Goal: Transaction & Acquisition: Book appointment/travel/reservation

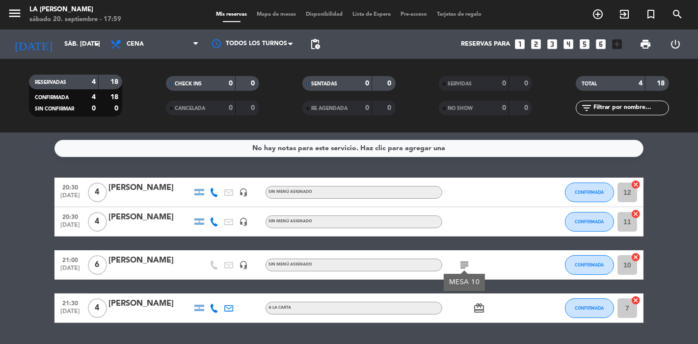
click at [570, 42] on icon "looks_4" at bounding box center [568, 44] width 13 height 13
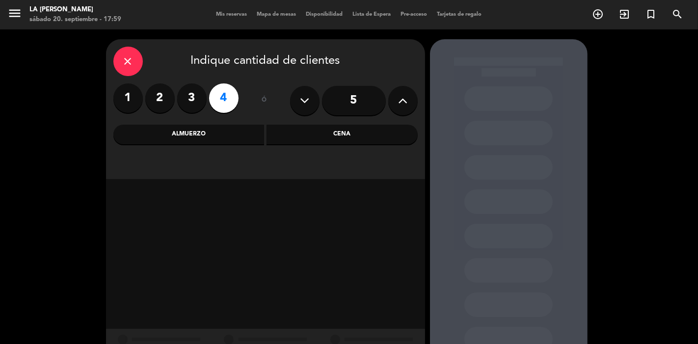
click at [399, 126] on div "Cena" at bounding box center [341, 135] width 151 height 20
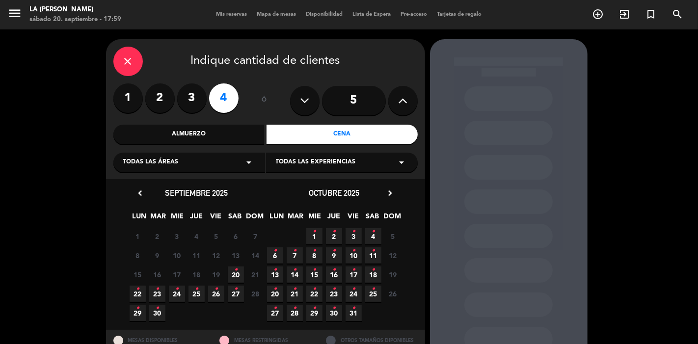
click at [236, 272] on icon "•" at bounding box center [235, 270] width 3 height 16
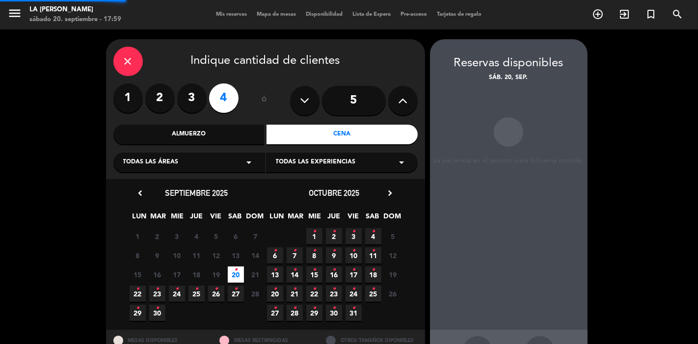
scroll to position [37, 0]
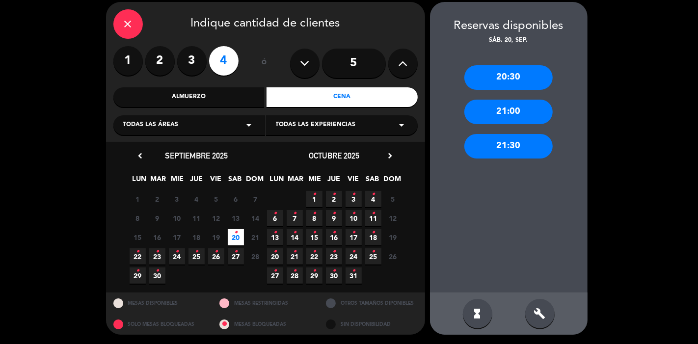
click at [520, 149] on div "21:30" at bounding box center [508, 146] width 88 height 25
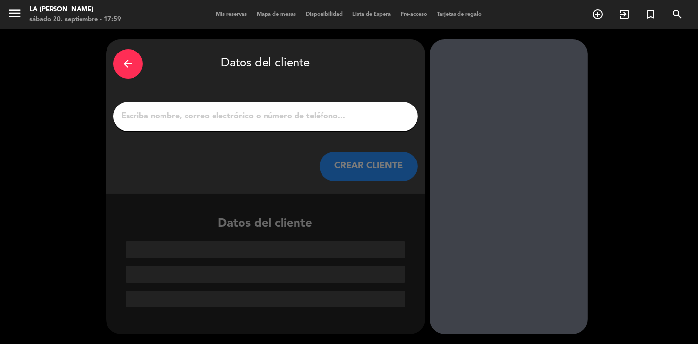
click at [244, 115] on input "1" at bounding box center [265, 116] width 289 height 14
paste input "[PERSON_NAME]"
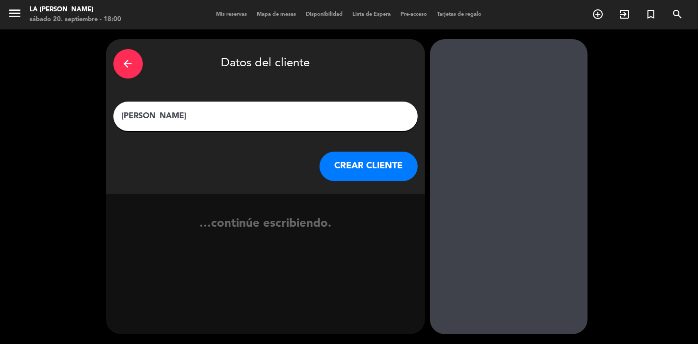
type input "[PERSON_NAME]"
click at [398, 176] on button "CREAR CLIENTE" at bounding box center [368, 166] width 98 height 29
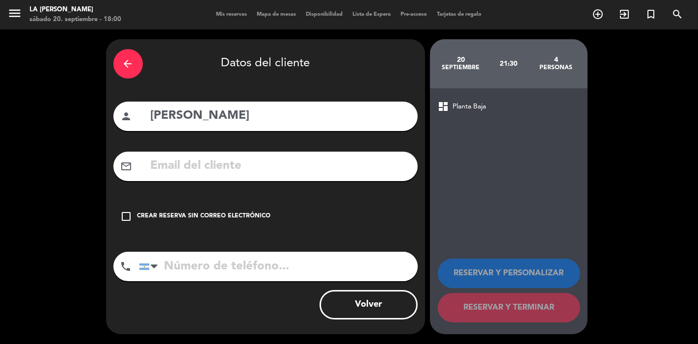
click at [294, 260] on input "tel" at bounding box center [278, 266] width 279 height 29
paste input "[PHONE_NUMBER]"
type input "[PHONE_NUMBER]"
click at [234, 222] on div "check_box_outline_blank Crear reserva sin correo electrónico" at bounding box center [265, 216] width 304 height 29
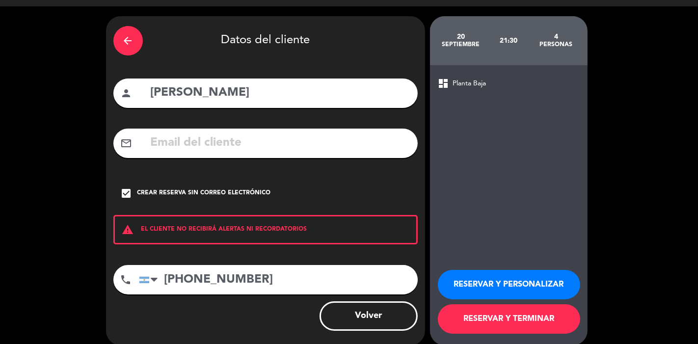
scroll to position [34, 0]
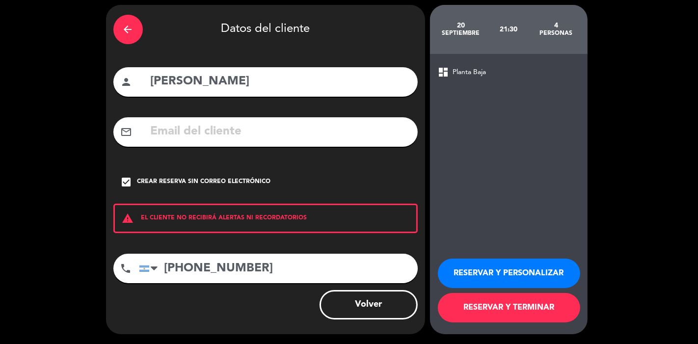
click at [467, 302] on button "RESERVAR Y TERMINAR" at bounding box center [509, 307] width 142 height 29
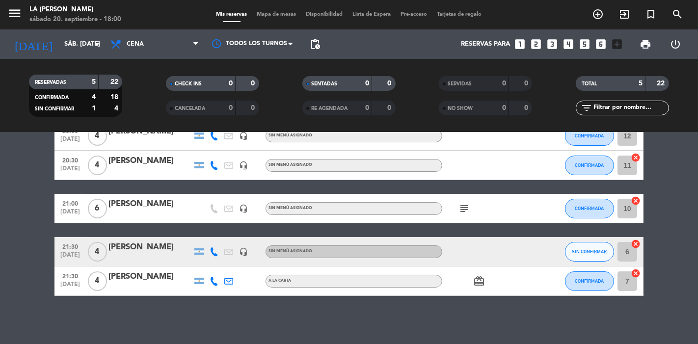
scroll to position [57, 0]
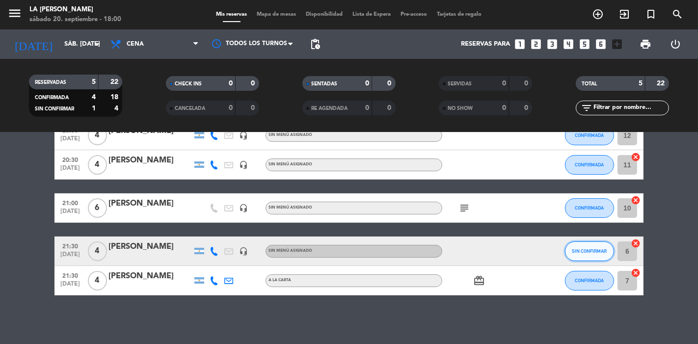
click at [604, 242] on button "SIN CONFIRMAR" at bounding box center [589, 251] width 49 height 20
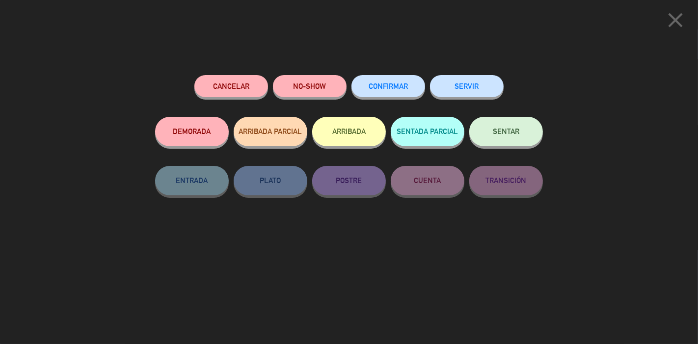
click at [405, 86] on span "CONFIRMAR" at bounding box center [387, 86] width 39 height 8
